Goal: Information Seeking & Learning: Compare options

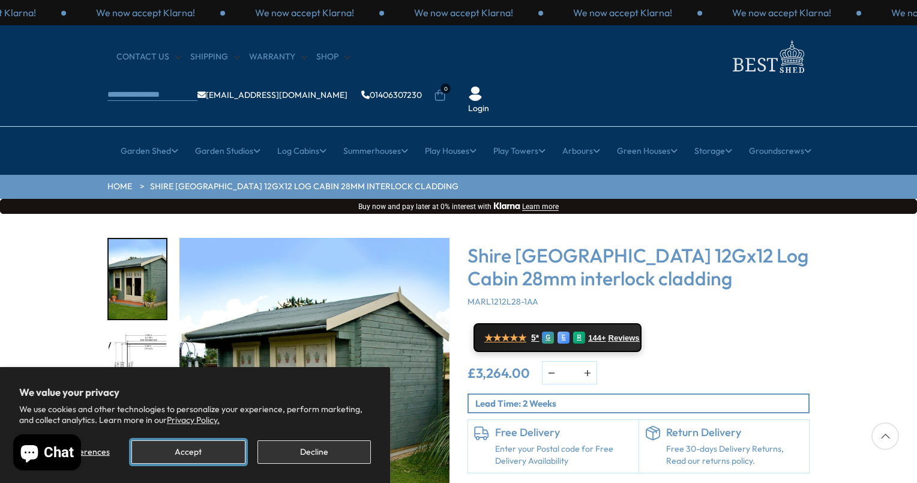
click at [154, 449] on button "Accept" at bounding box center [187, 451] width 113 height 23
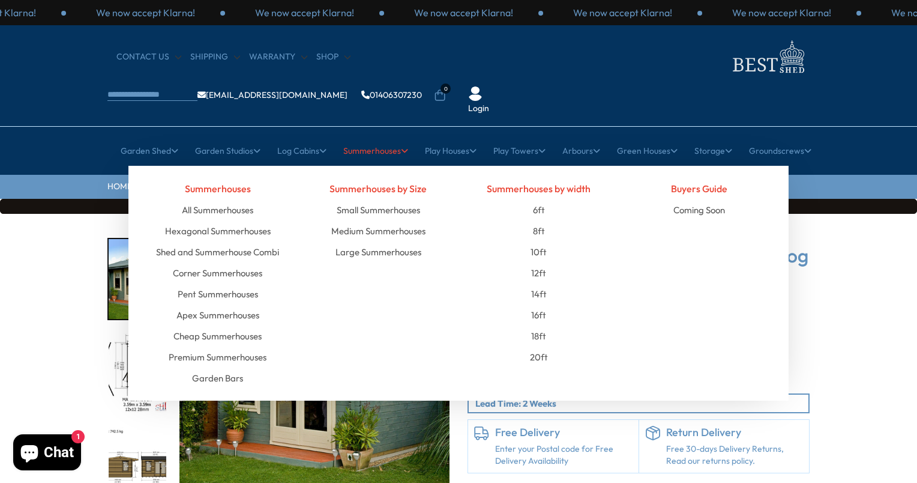
click at [403, 146] on icon at bounding box center [404, 150] width 7 height 8
click at [384, 220] on link "Medium Summerhouses" at bounding box center [378, 230] width 94 height 21
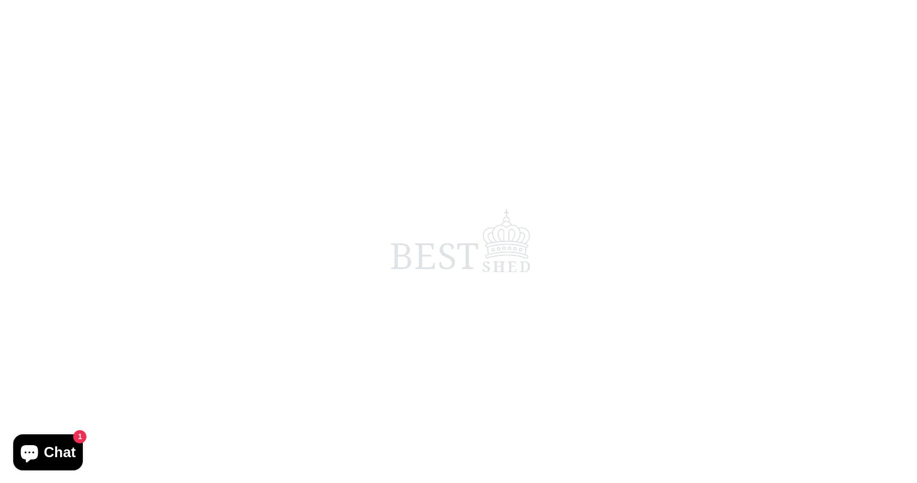
click at [384, 198] on span at bounding box center [458, 241] width 917 height 483
click at [390, 275] on span at bounding box center [458, 241] width 917 height 483
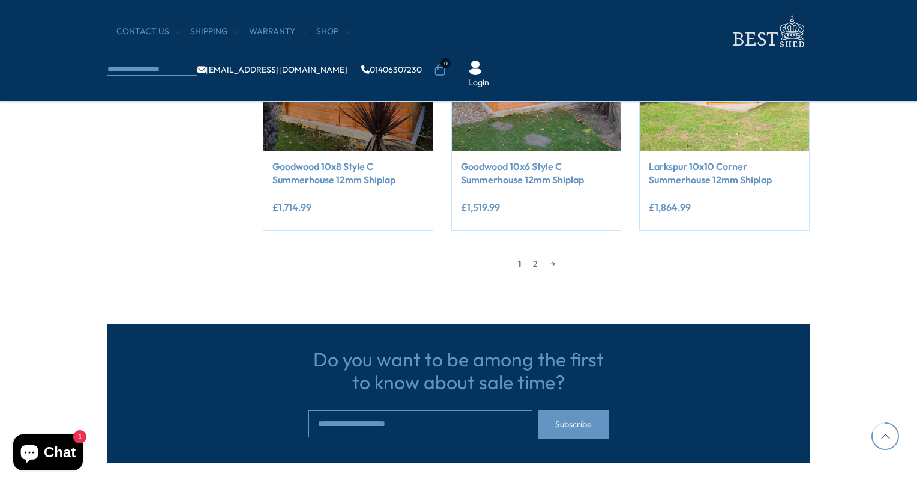
scroll to position [1104, 0]
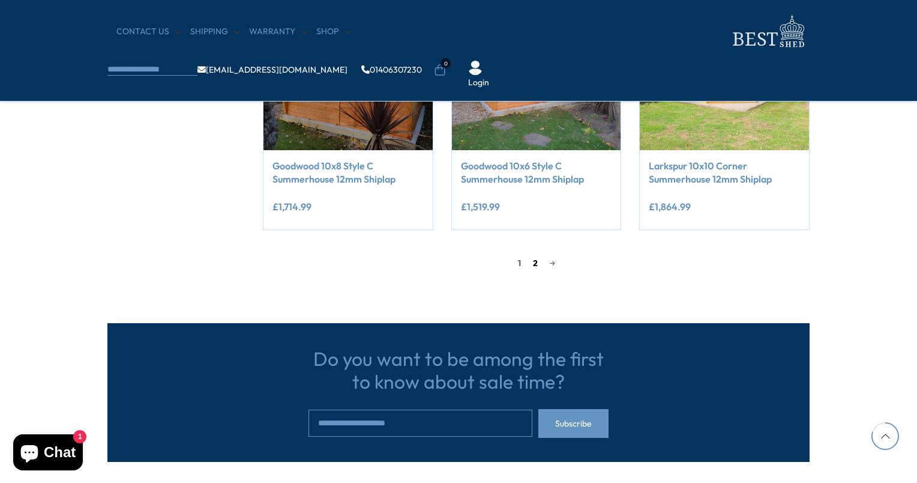
click at [534, 261] on link "2" at bounding box center [535, 263] width 17 height 18
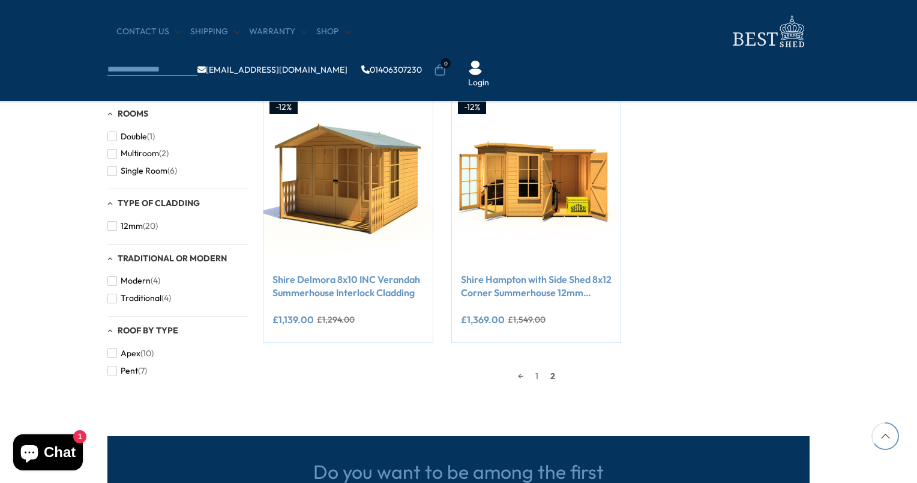
scroll to position [769, 0]
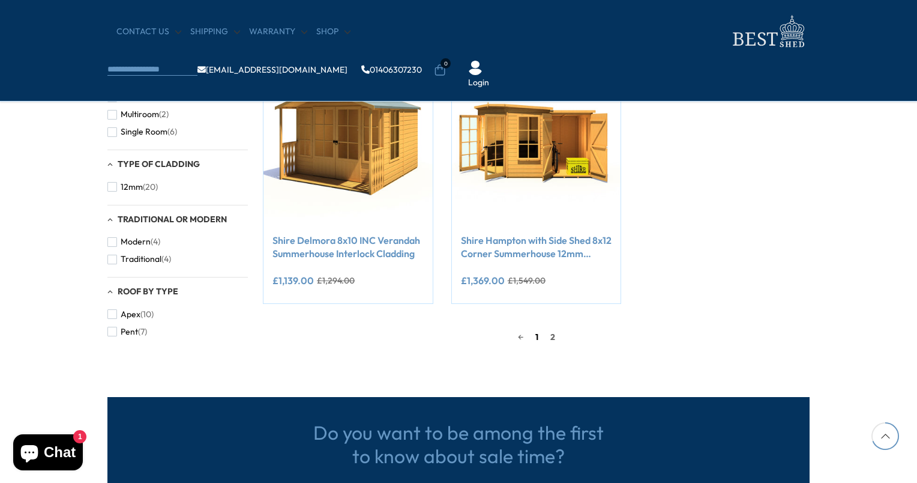
click at [539, 337] on link "1" at bounding box center [536, 337] width 15 height 18
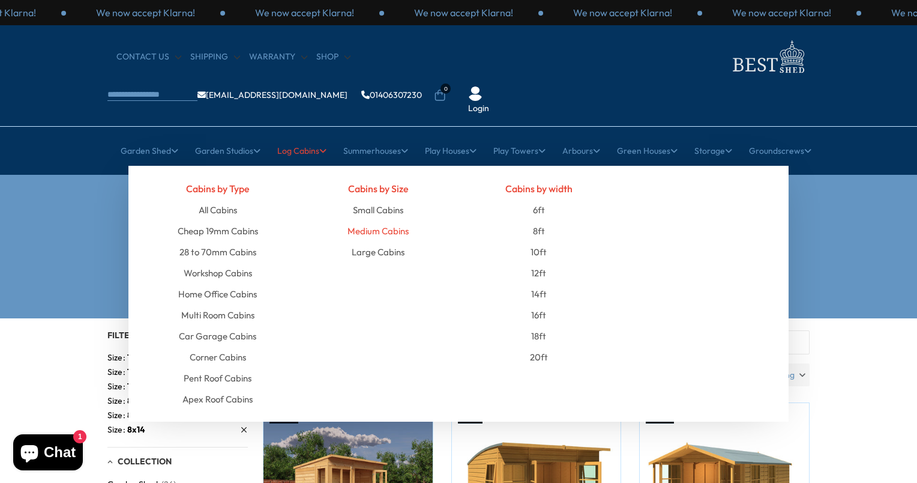
click at [362, 220] on link "Medium Cabins" at bounding box center [378, 230] width 61 height 21
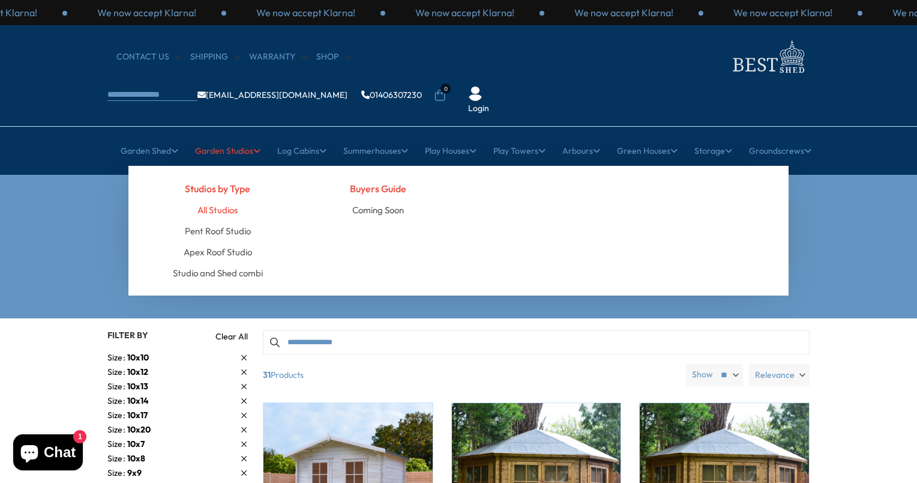
click at [224, 199] on link "All Studios" at bounding box center [217, 209] width 40 height 21
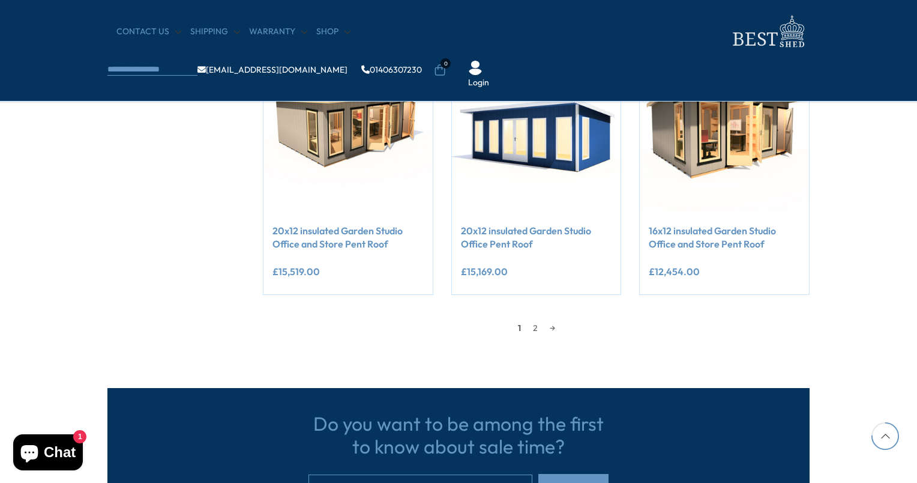
scroll to position [1044, 0]
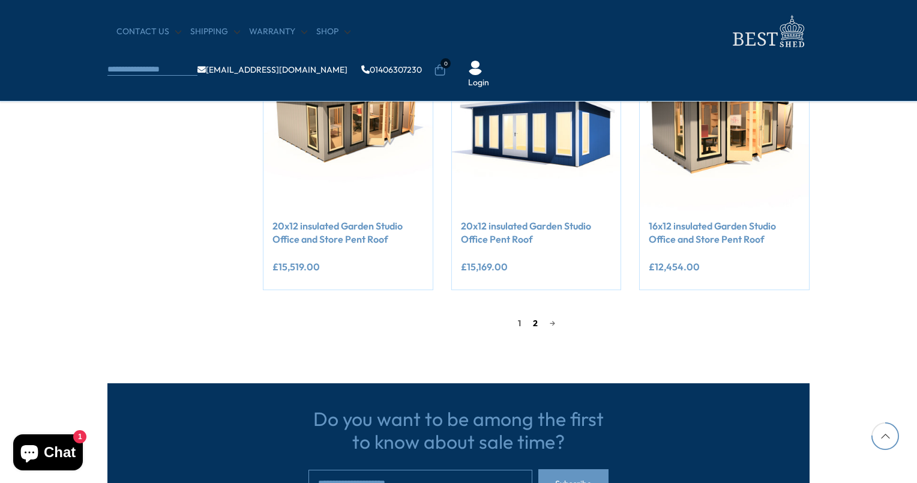
click at [531, 322] on link "2" at bounding box center [535, 323] width 17 height 18
